Goal: Information Seeking & Learning: Learn about a topic

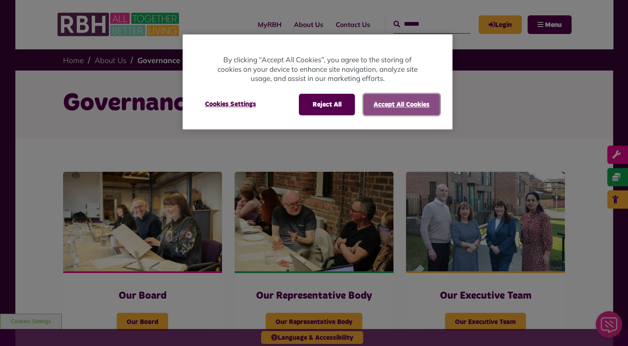
click at [402, 103] on button "Accept All Cookies" at bounding box center [401, 105] width 77 height 22
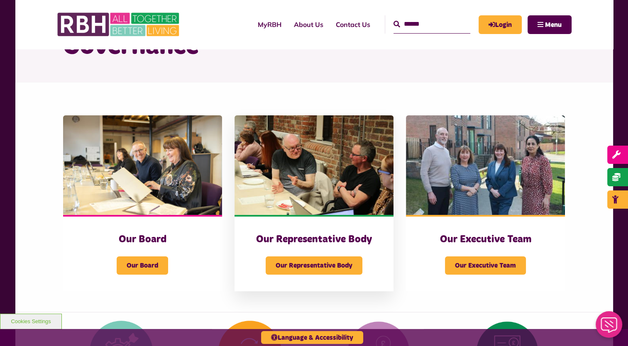
scroll to position [56, 0]
click at [307, 263] on span "Our Representative Body" at bounding box center [314, 266] width 97 height 18
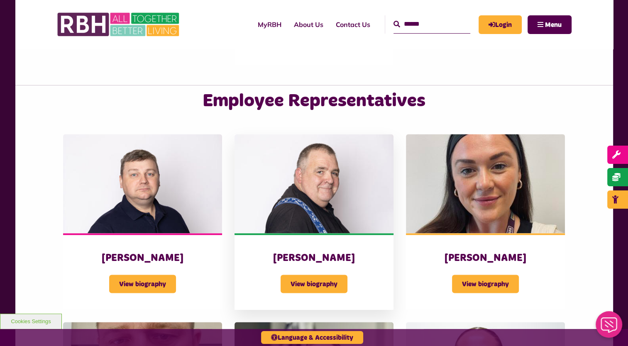
scroll to position [1340, 0]
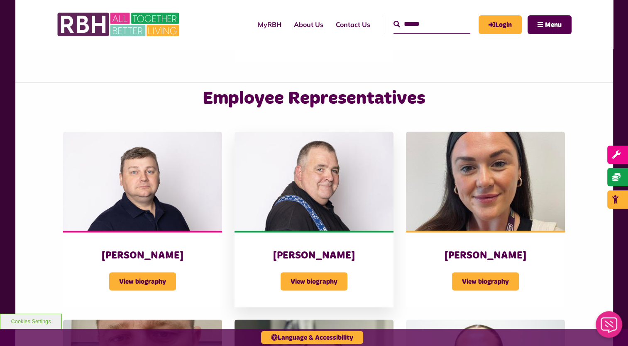
click at [295, 272] on span "View biography" at bounding box center [314, 281] width 67 height 18
